Goal: Check status: Check status

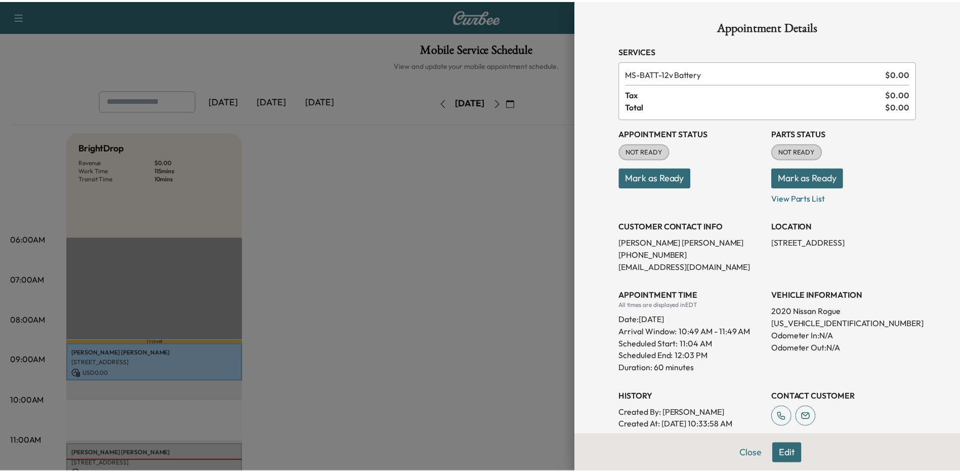
scroll to position [101, 0]
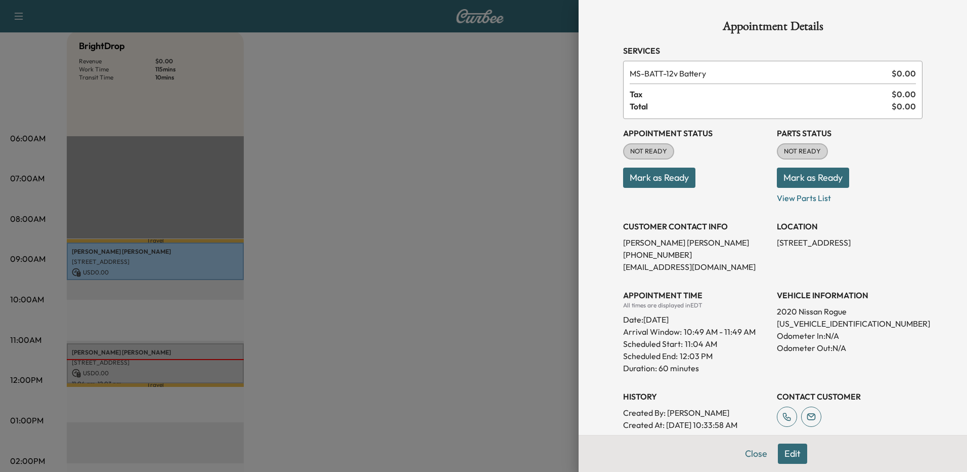
click at [645, 181] on button "Mark as Ready" at bounding box center [659, 177] width 72 height 20
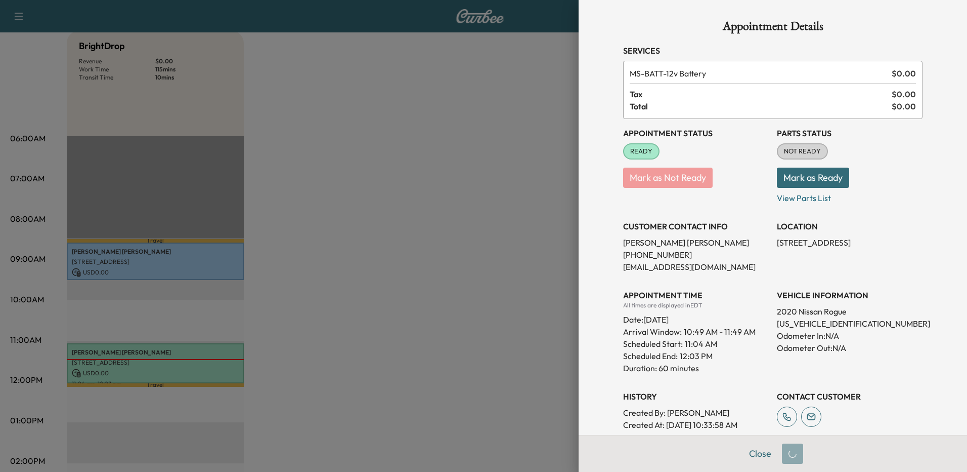
click at [802, 177] on button "Mark as Ready" at bounding box center [813, 177] width 72 height 20
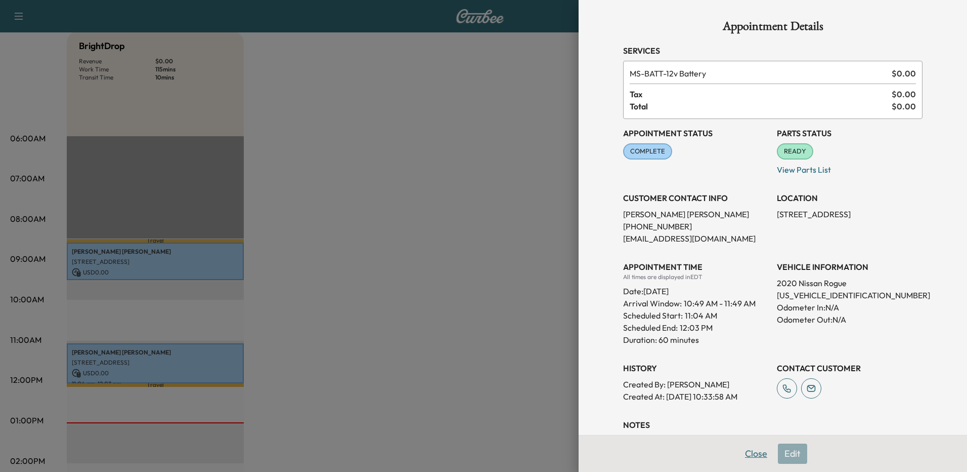
click at [752, 455] on button "Close" at bounding box center [756, 453] width 35 height 20
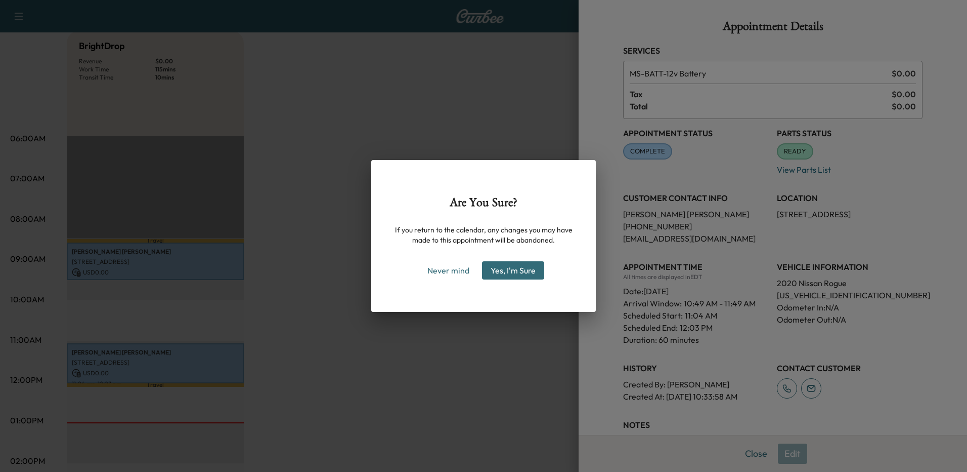
click at [485, 271] on button "Yes, I'm Sure" at bounding box center [513, 270] width 62 height 18
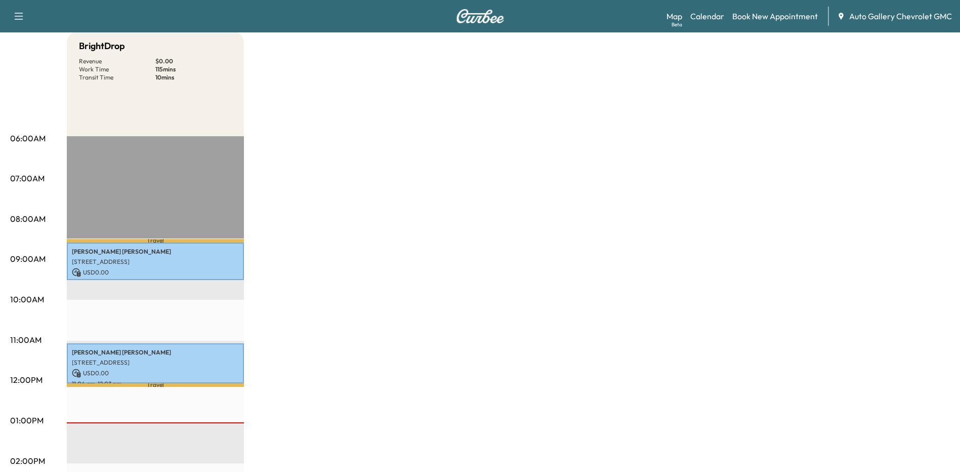
scroll to position [0, 0]
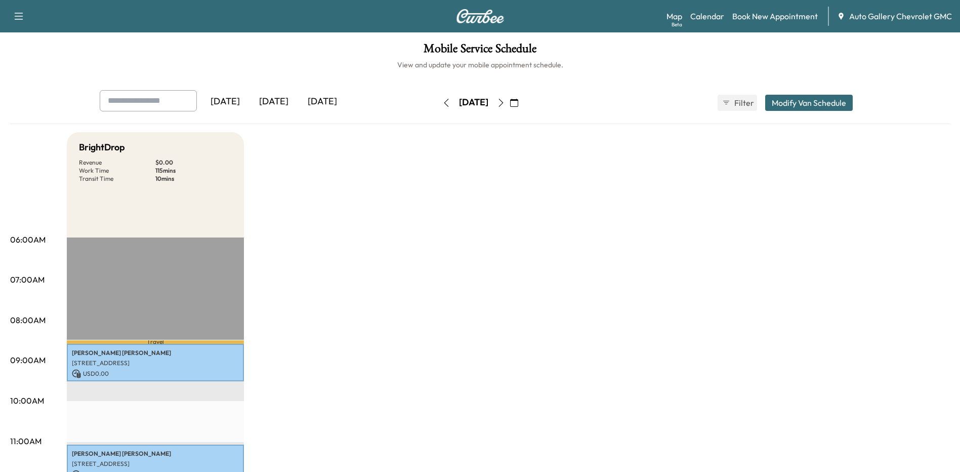
click at [327, 102] on div "[DATE]" at bounding box center [322, 101] width 49 height 23
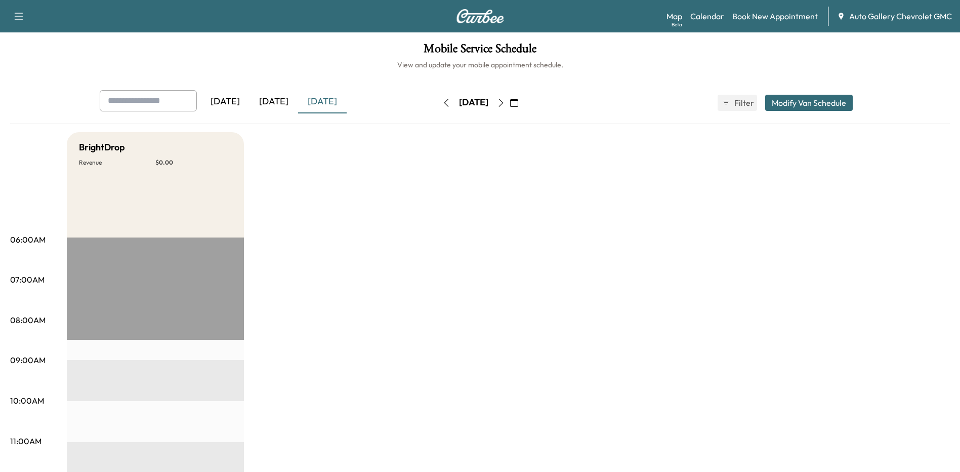
click at [505, 103] on icon "button" at bounding box center [501, 103] width 8 height 8
click at [442, 103] on icon "button" at bounding box center [446, 103] width 8 height 8
click at [277, 99] on div "[DATE]" at bounding box center [273, 101] width 49 height 23
